Goal: Navigation & Orientation: Find specific page/section

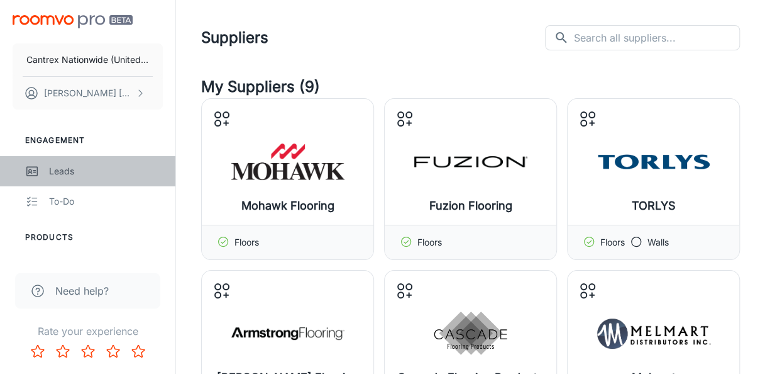
click at [79, 164] on div "Leads" at bounding box center [106, 171] width 114 height 14
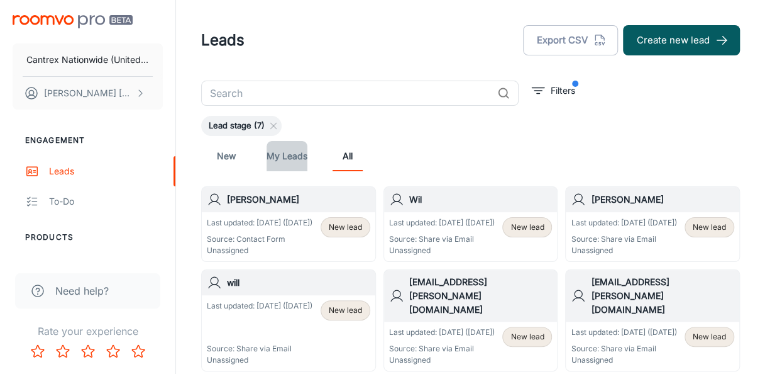
click at [283, 160] on link "My Leads" at bounding box center [287, 156] width 41 height 30
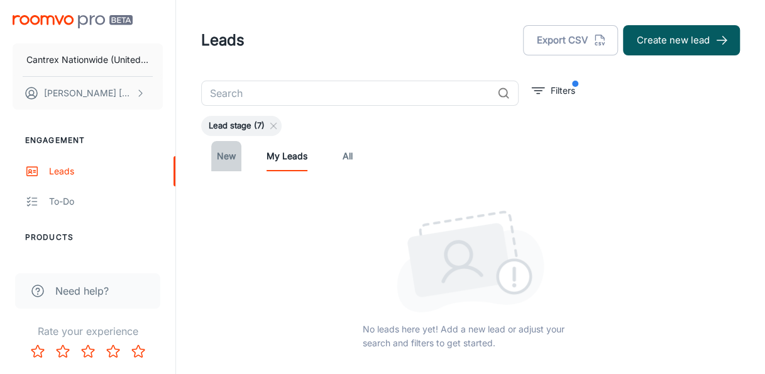
click at [215, 165] on link "New" at bounding box center [226, 156] width 30 height 30
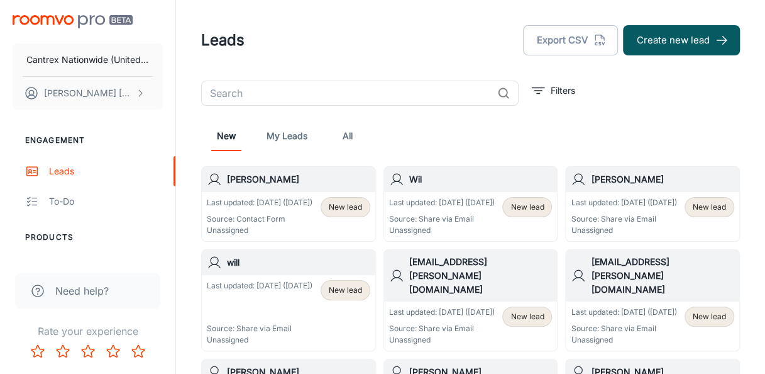
click at [335, 206] on span "New lead" at bounding box center [345, 206] width 33 height 11
